Goal: Task Accomplishment & Management: Complete application form

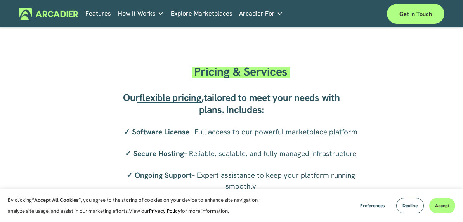
scroll to position [1185, 0]
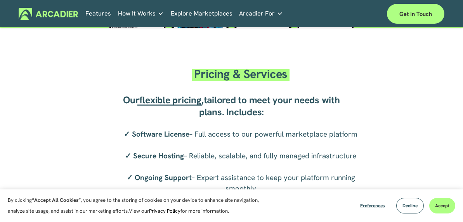
click at [170, 106] on span "flexible pricing" at bounding box center [170, 100] width 62 height 12
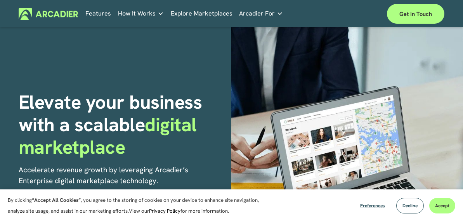
click at [95, 13] on link "Features" at bounding box center [98, 13] width 26 height 12
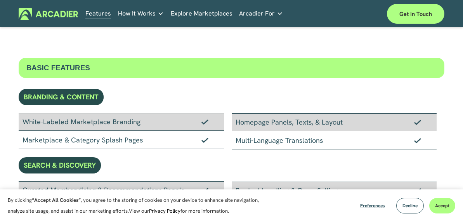
click at [0, 0] on link "Economic Development Designed to support your visitor economy agenda and invest…" at bounding box center [0, 0] width 0 height 0
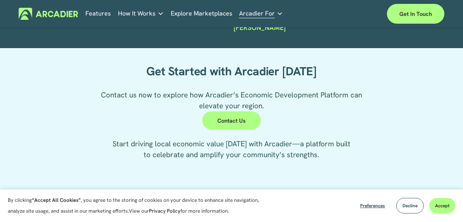
scroll to position [1698, 0]
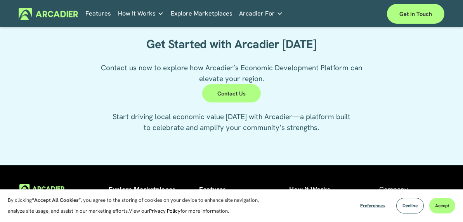
click at [223, 101] on link "Contact Us" at bounding box center [231, 93] width 58 height 18
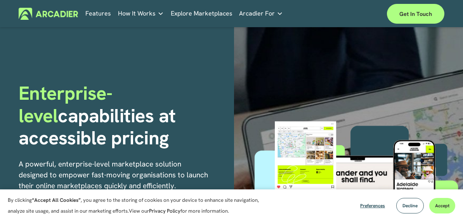
click at [183, 12] on link "Explore Marketplaces" at bounding box center [202, 13] width 62 height 12
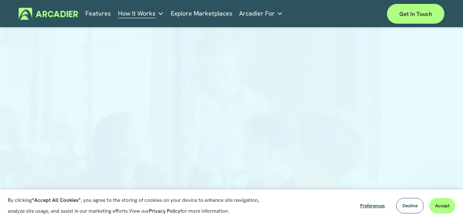
click at [409, 13] on link "Get in touch" at bounding box center [415, 14] width 57 height 20
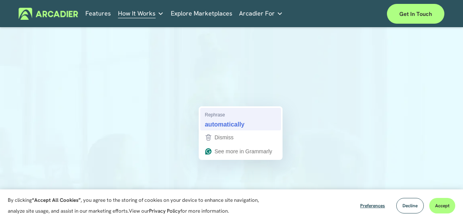
click at [219, 120] on strong "automatically" at bounding box center [225, 124] width 40 height 9
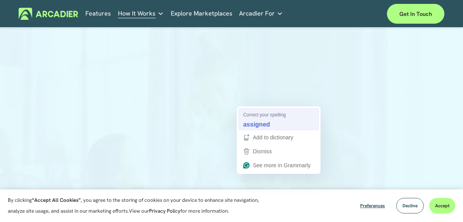
click at [251, 122] on strong "assigned" at bounding box center [256, 124] width 27 height 9
click at [250, 120] on strong "assigned" at bounding box center [256, 124] width 27 height 9
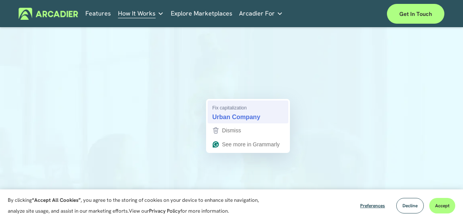
click at [238, 116] on strong "Urban Company" at bounding box center [236, 117] width 48 height 9
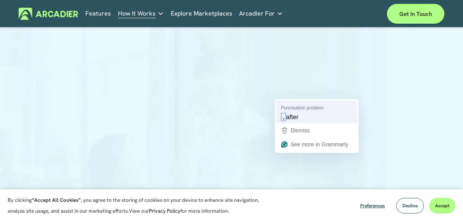
click at [289, 118] on span "after" at bounding box center [292, 117] width 12 height 9
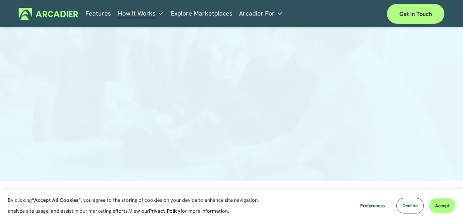
scroll to position [181, 0]
